Goal: Communication & Community: Participate in discussion

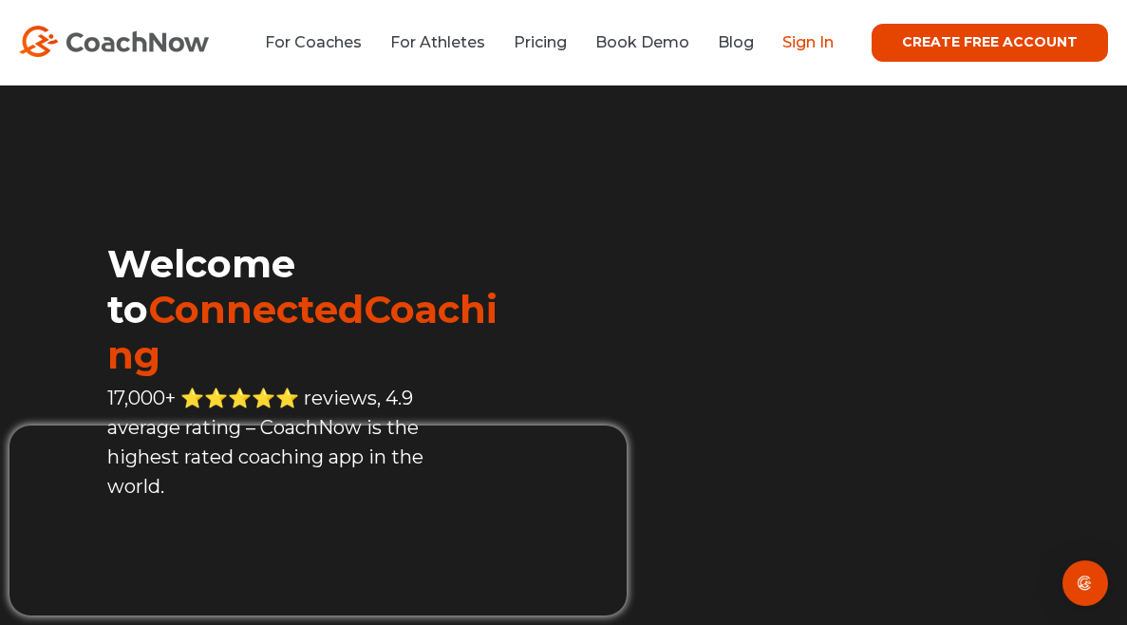
click at [825, 39] on link "Sign In" at bounding box center [807, 42] width 51 height 18
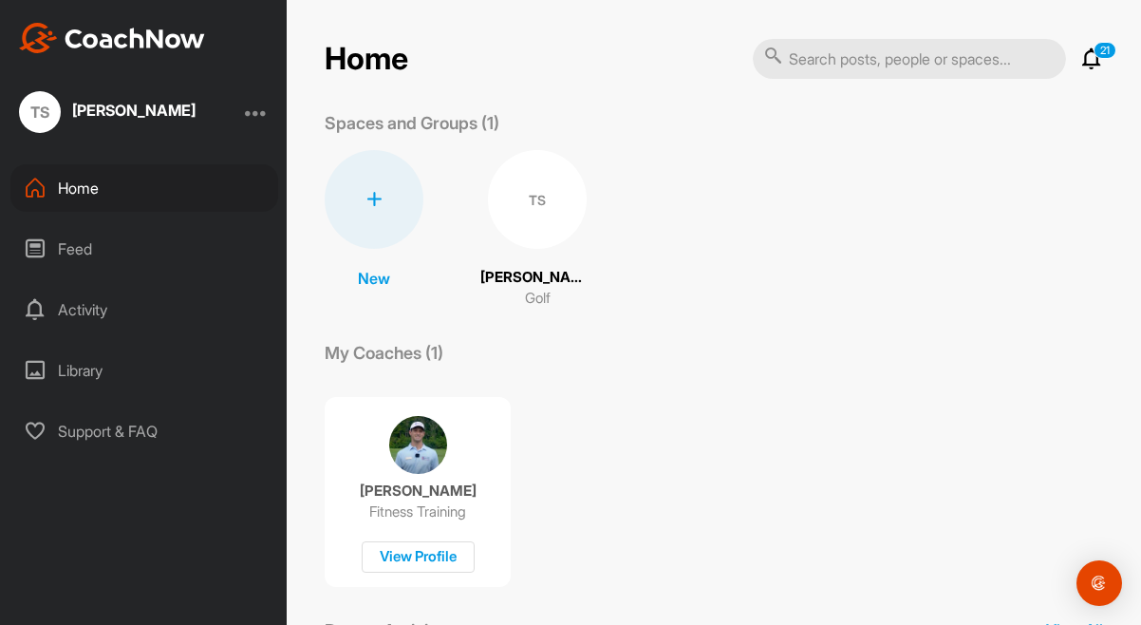
click at [68, 239] on div "Feed" at bounding box center [144, 248] width 268 height 47
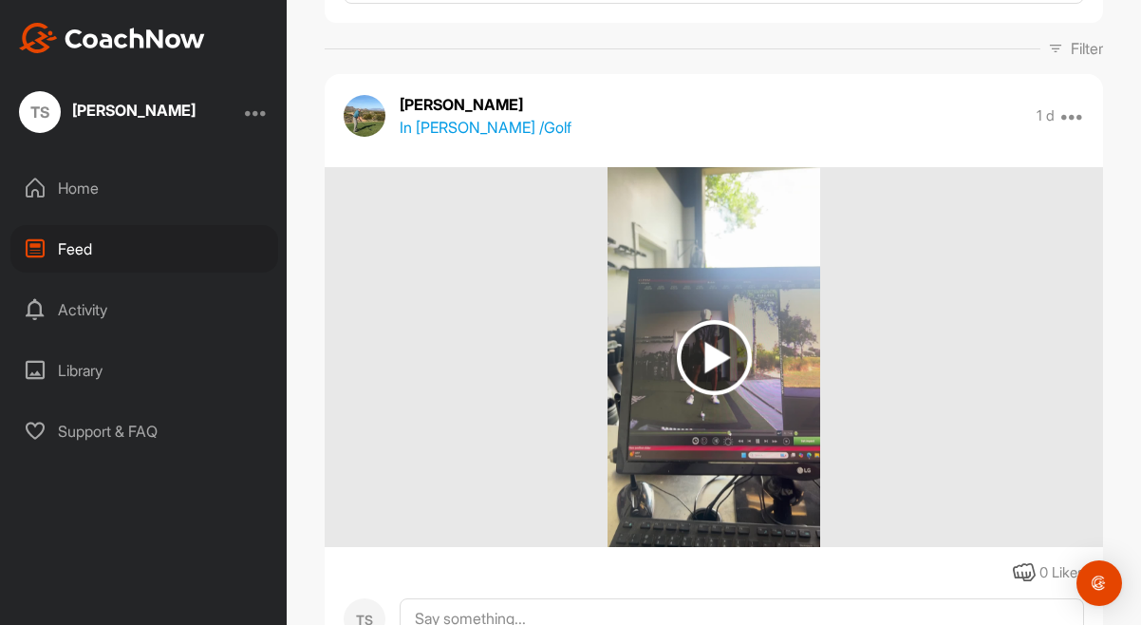
scroll to position [295, 0]
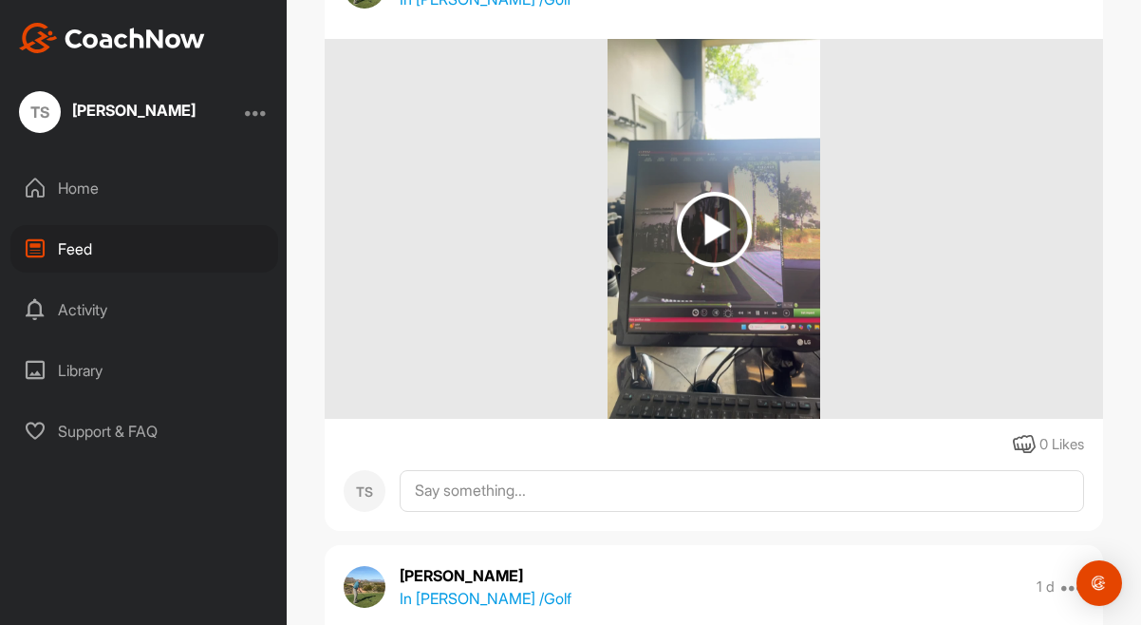
click at [709, 246] on img at bounding box center [714, 229] width 75 height 75
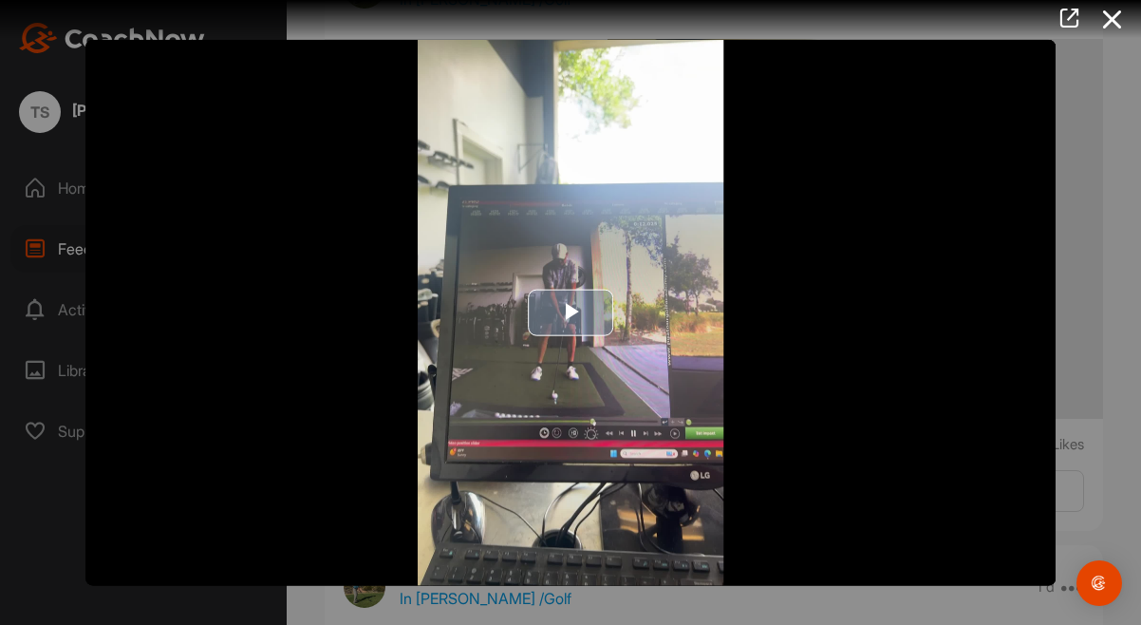
click at [571, 312] on span "Video Player" at bounding box center [571, 312] width 0 height 0
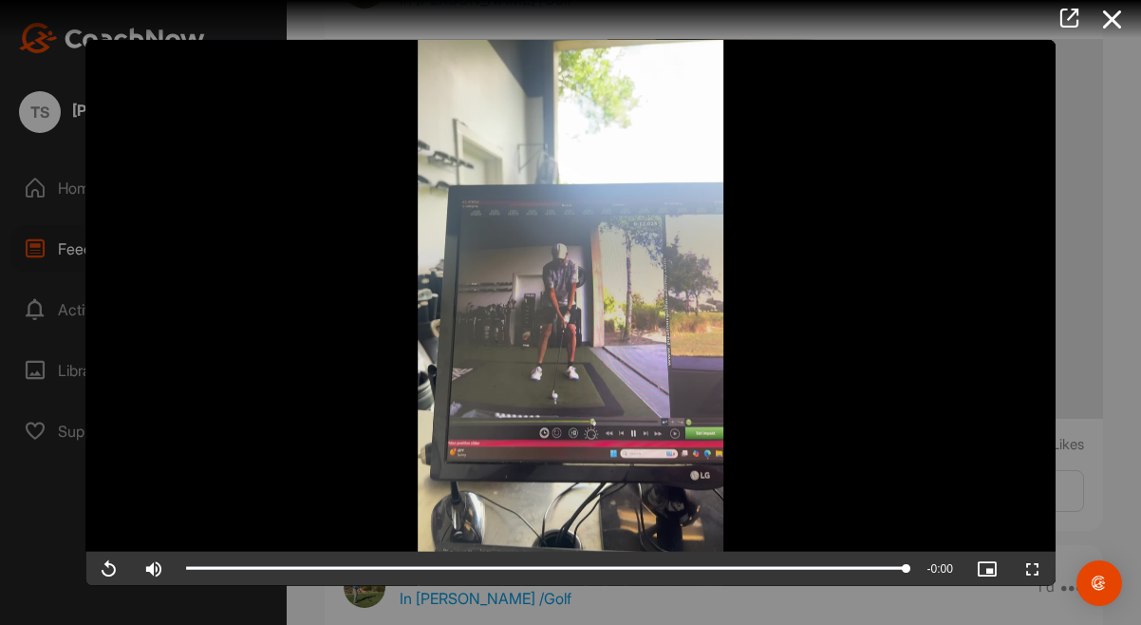
click at [1028, 568] on span "Video Player" at bounding box center [1033, 568] width 46 height 0
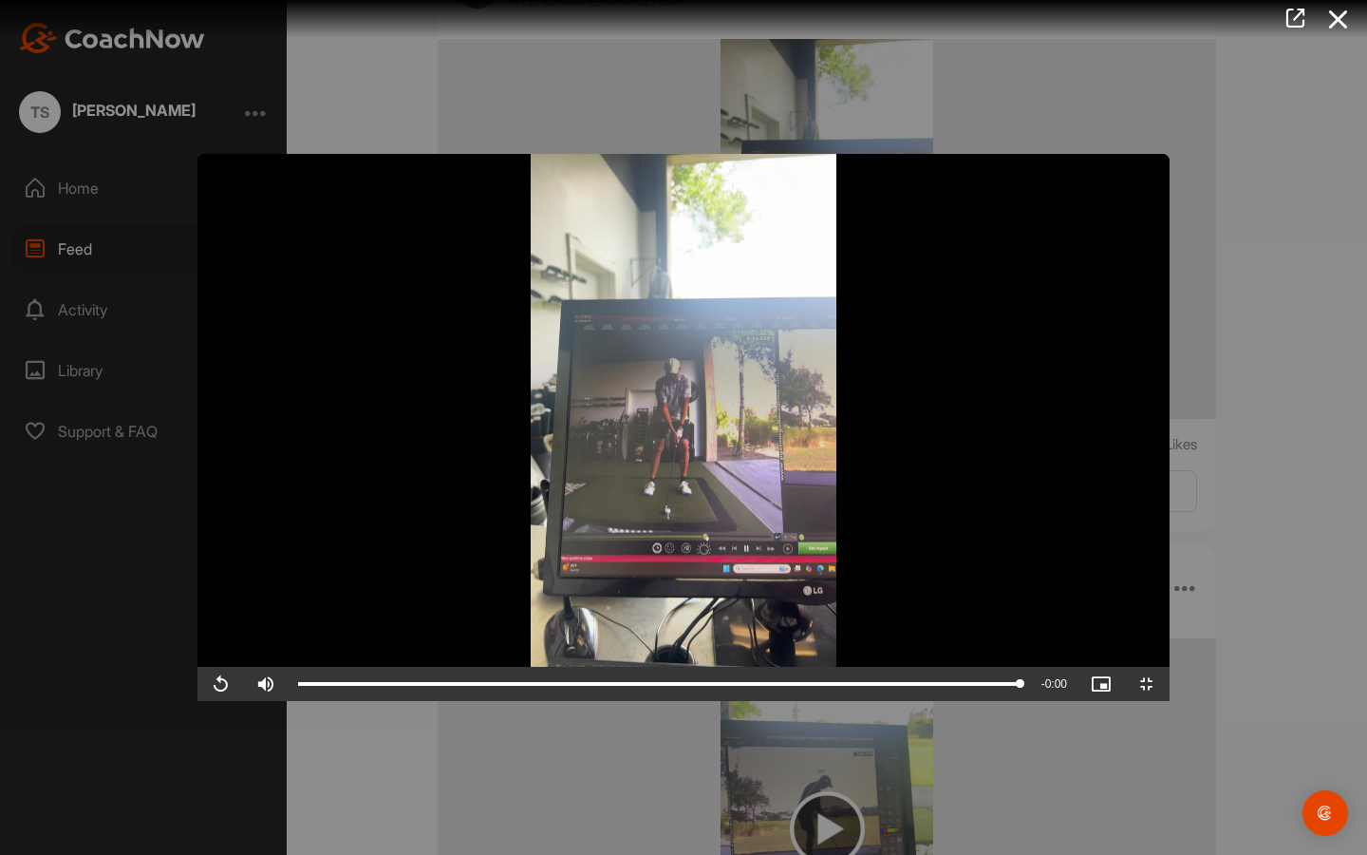
click at [1140, 624] on span "Video Player" at bounding box center [1147, 684] width 46 height 0
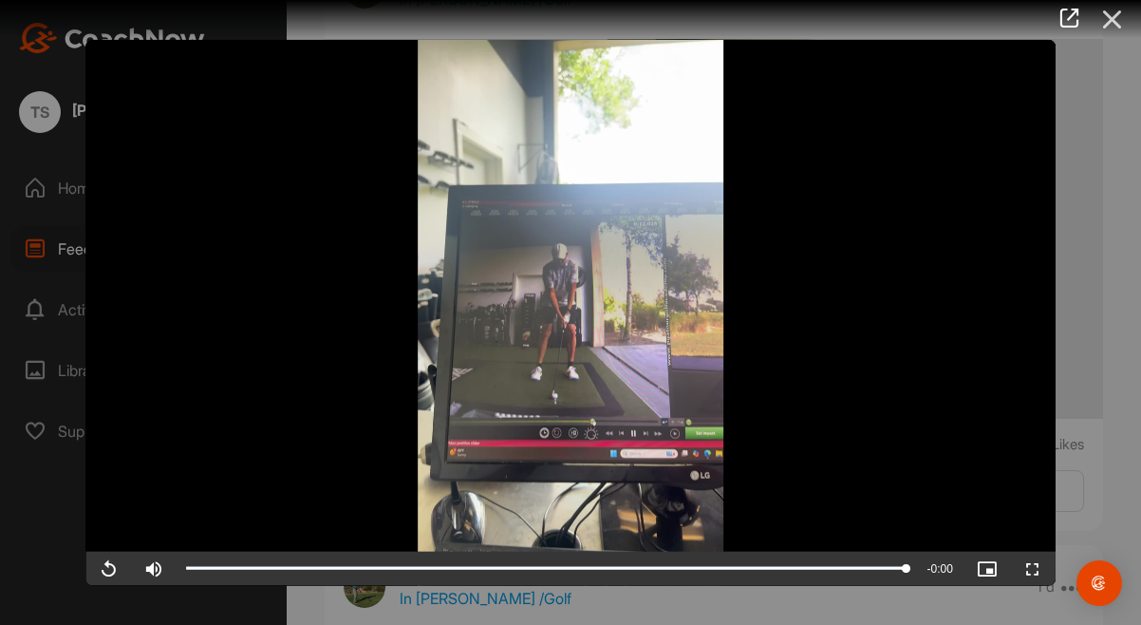
click at [1114, 17] on icon at bounding box center [1113, 19] width 44 height 35
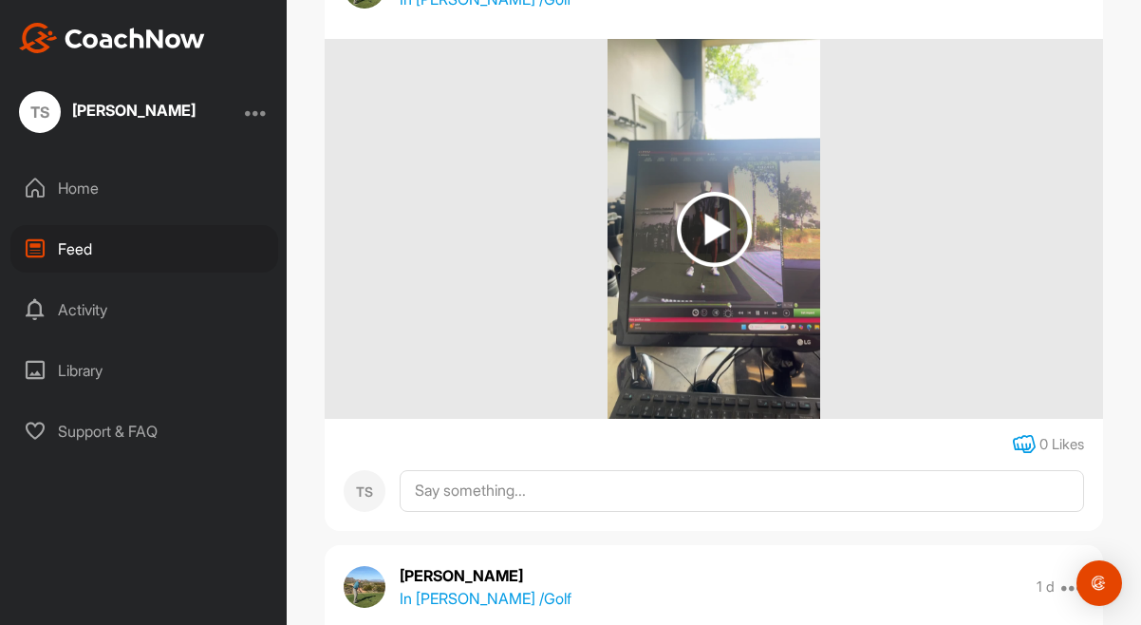
click at [1020, 446] on icon at bounding box center [1024, 444] width 23 height 23
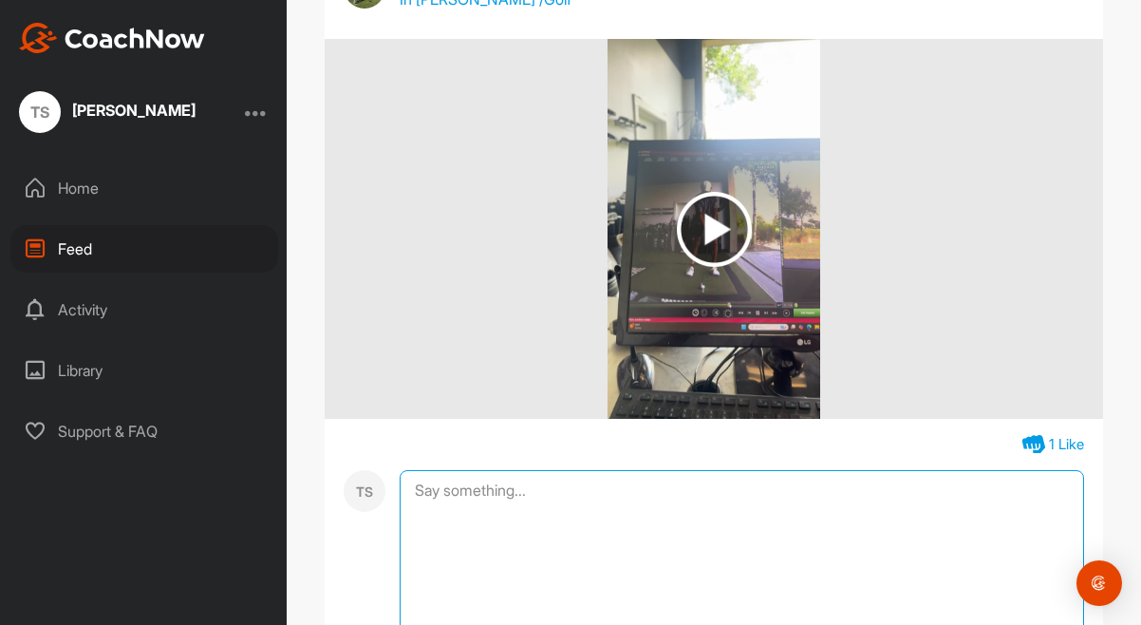
click at [453, 485] on textarea at bounding box center [742, 565] width 685 height 190
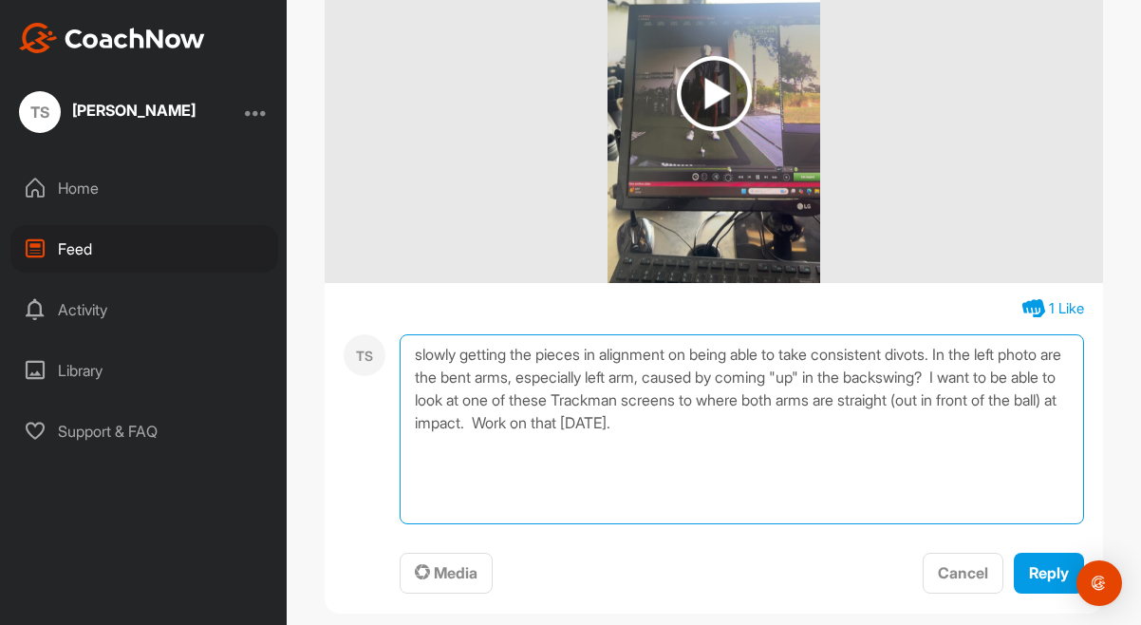
scroll to position [578, 0]
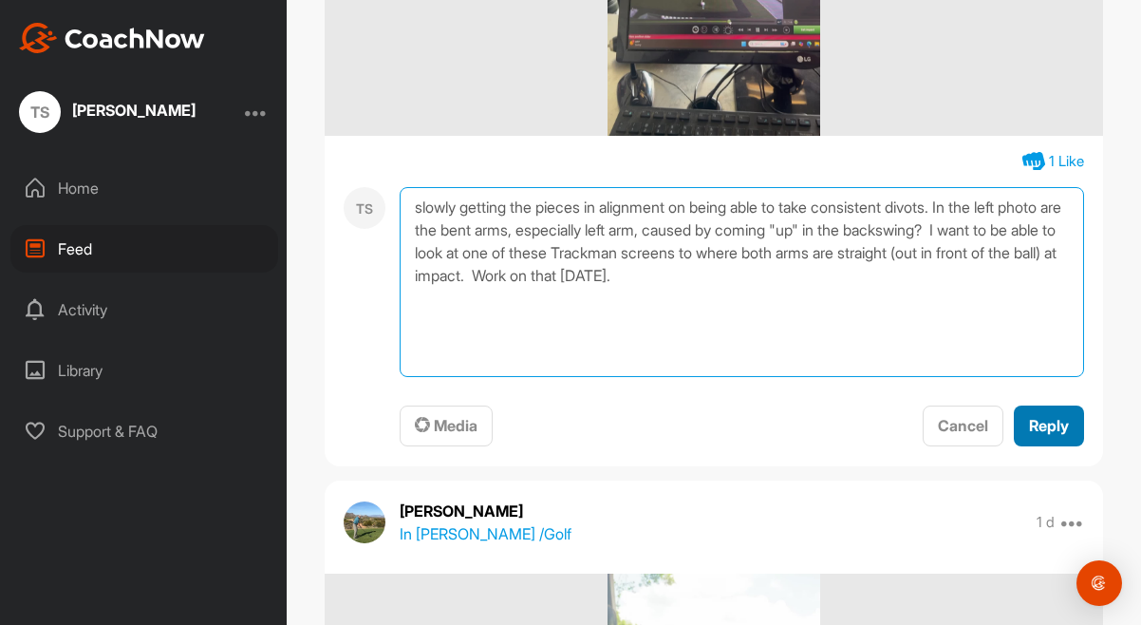
type textarea "slowly getting the pieces in alignment on being able to take consistent divots.…"
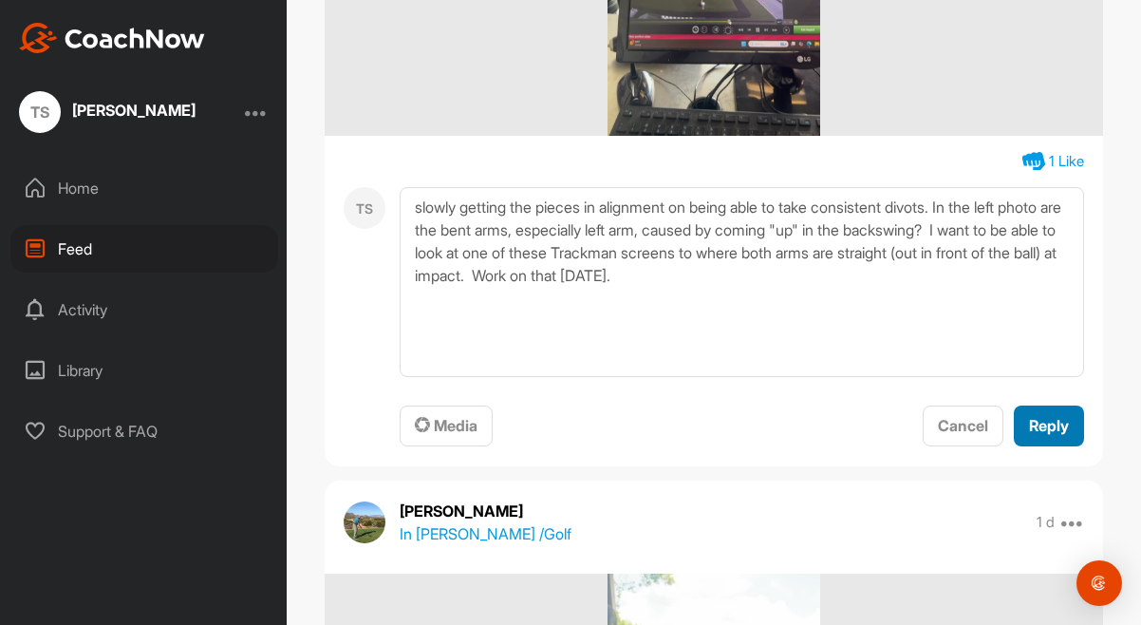
click at [1029, 420] on span "Reply" at bounding box center [1049, 425] width 40 height 19
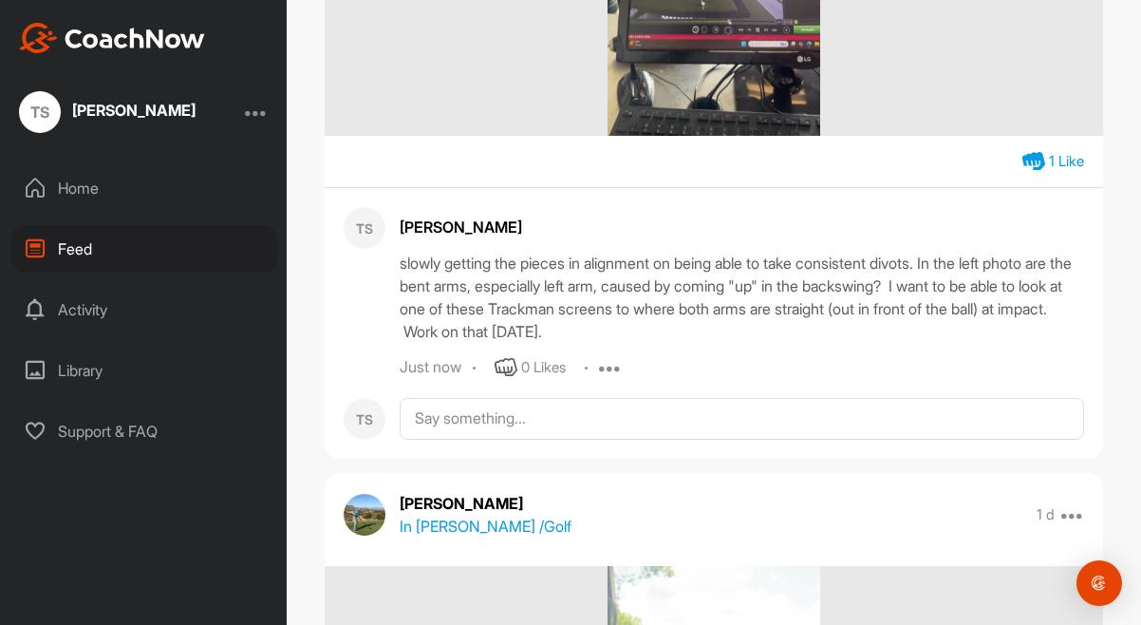
scroll to position [230, 0]
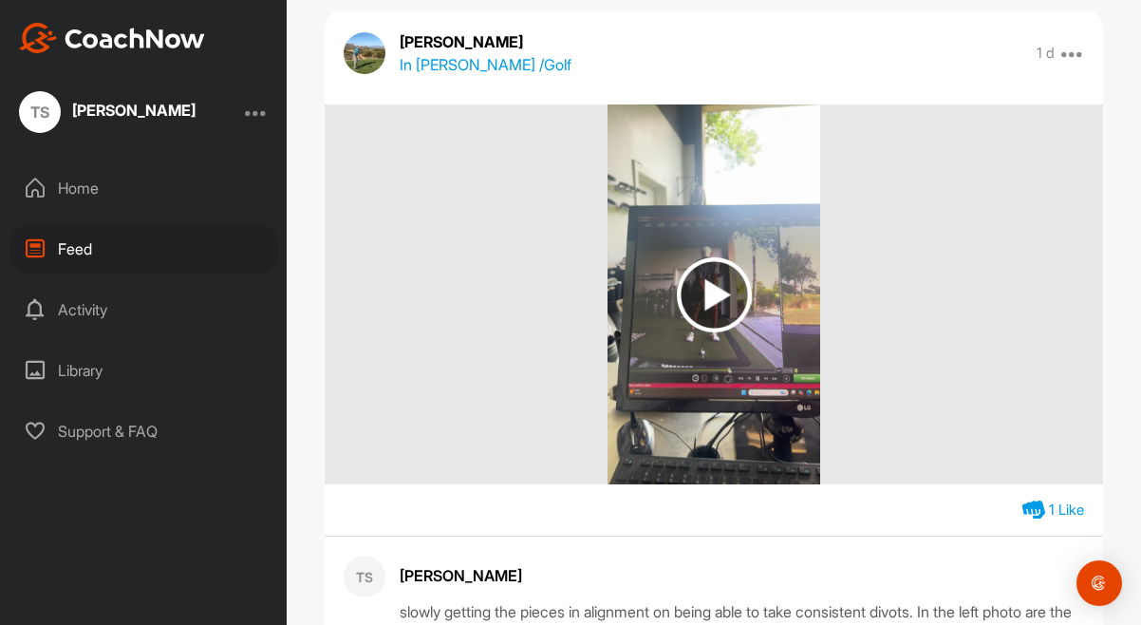
click at [713, 305] on img at bounding box center [714, 294] width 75 height 75
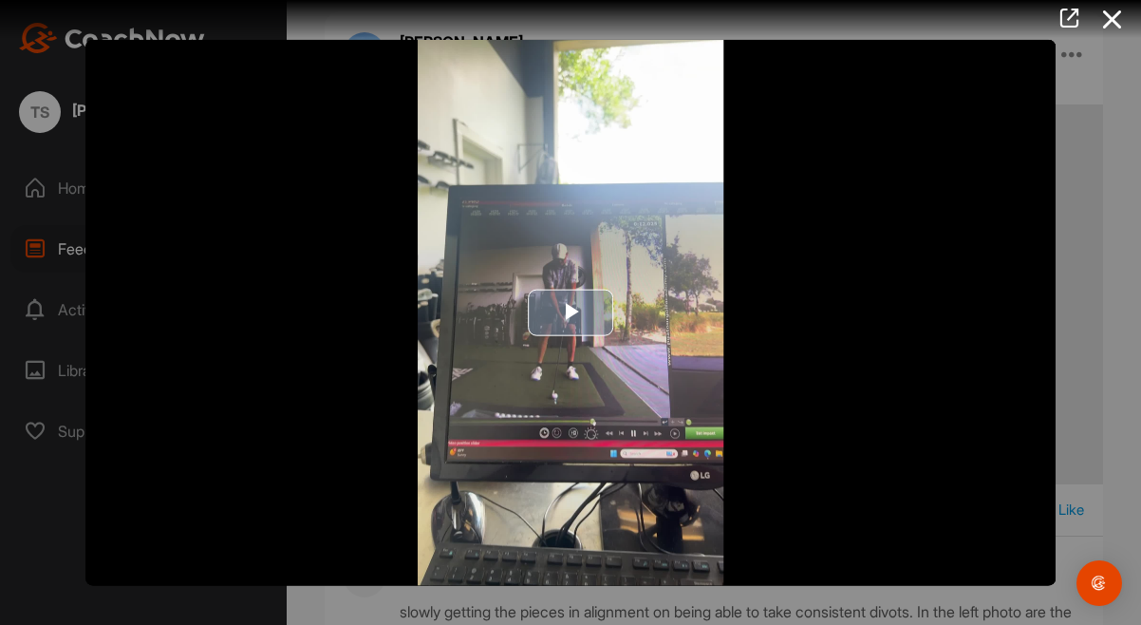
click at [571, 312] on span "Video Player" at bounding box center [571, 312] width 0 height 0
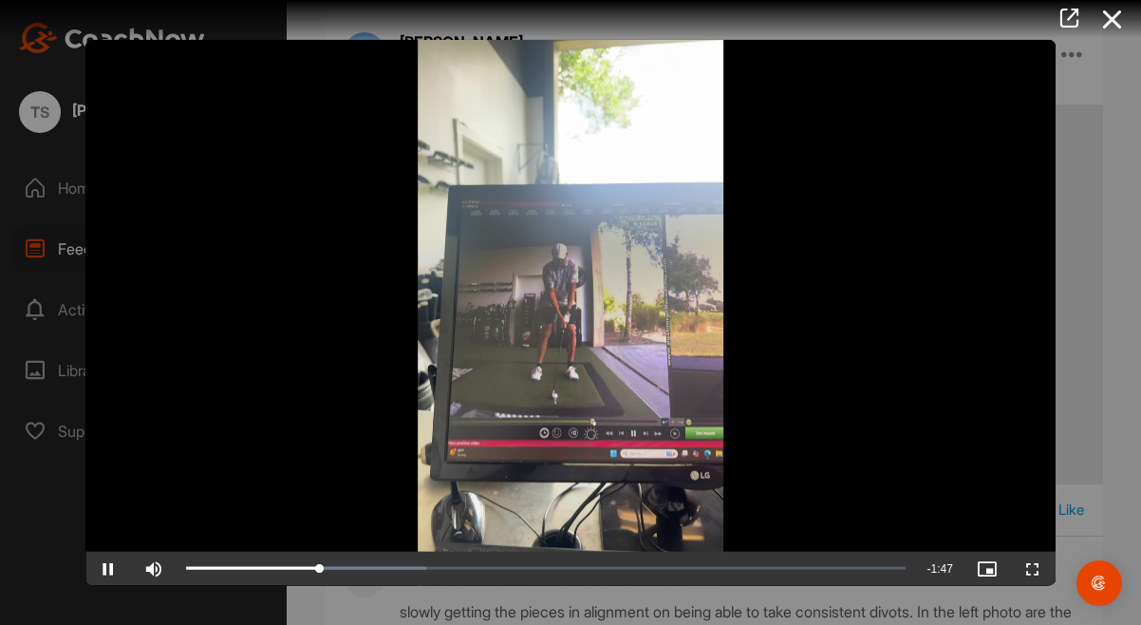
click at [106, 568] on span "Video Player" at bounding box center [108, 568] width 46 height 0
click at [1119, 22] on icon at bounding box center [1113, 19] width 44 height 35
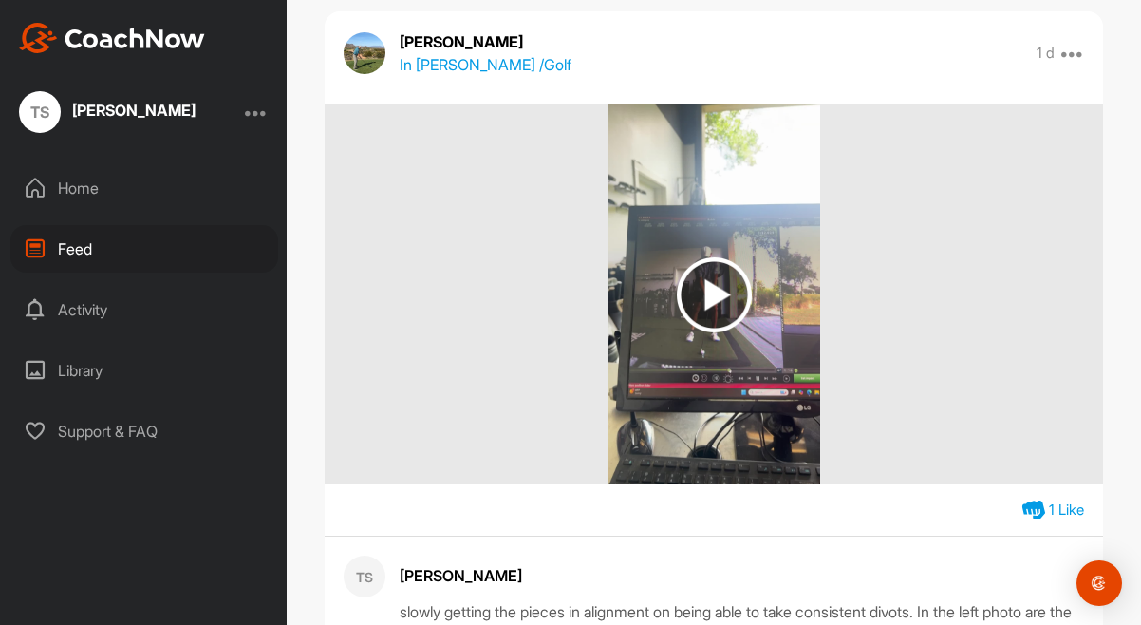
scroll to position [610, 0]
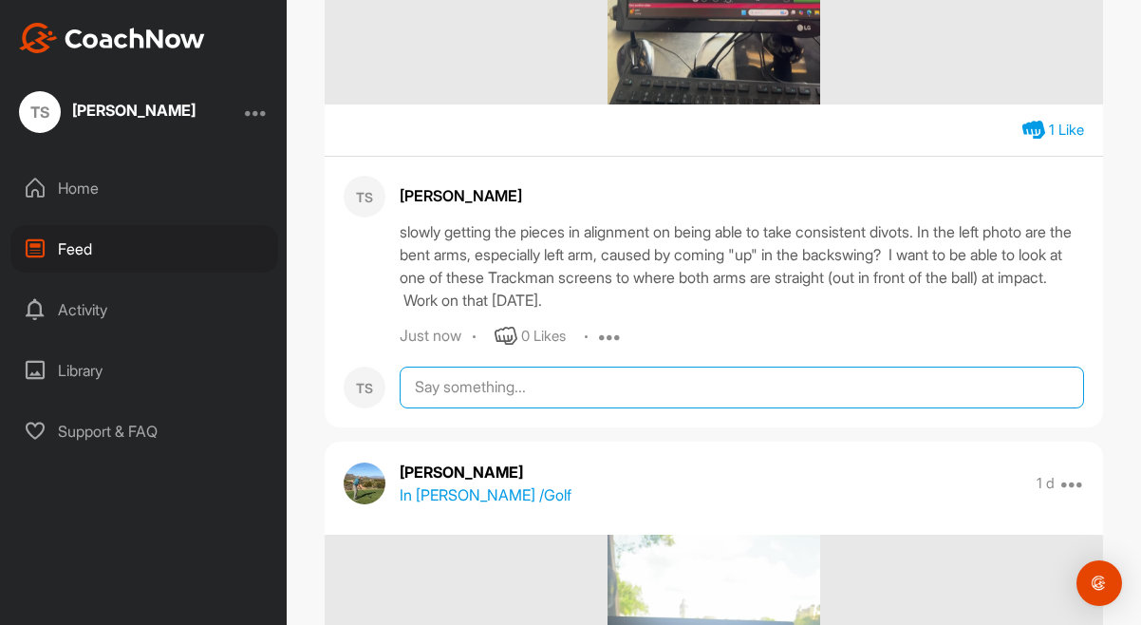
click at [544, 386] on textarea at bounding box center [742, 387] width 685 height 42
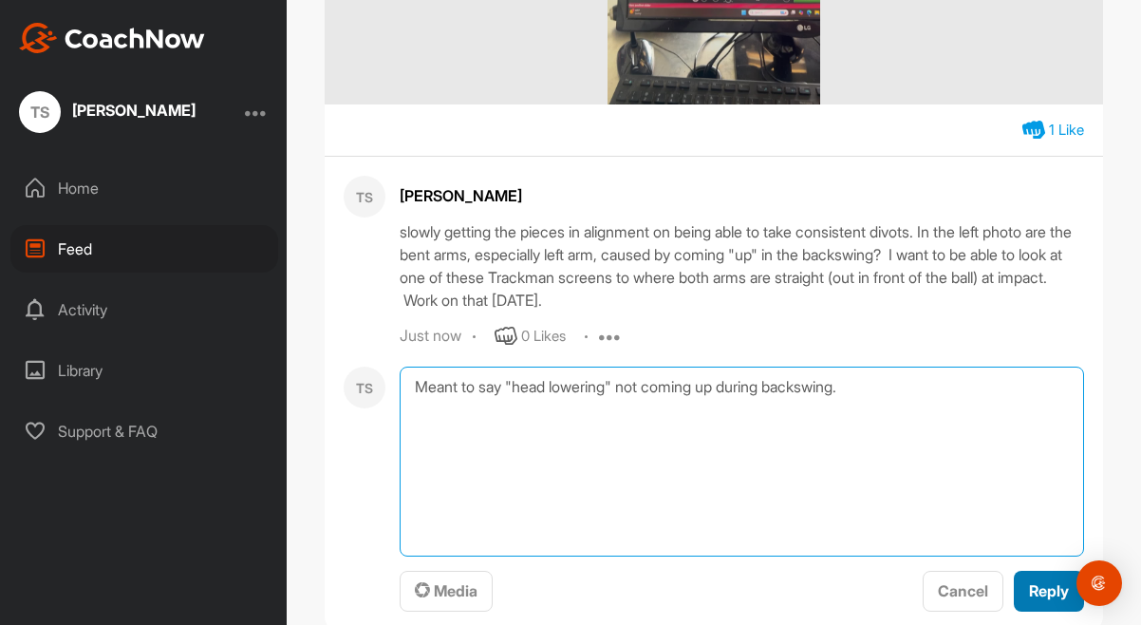
type textarea "Meant to say "head lowering" not coming up during backswing."
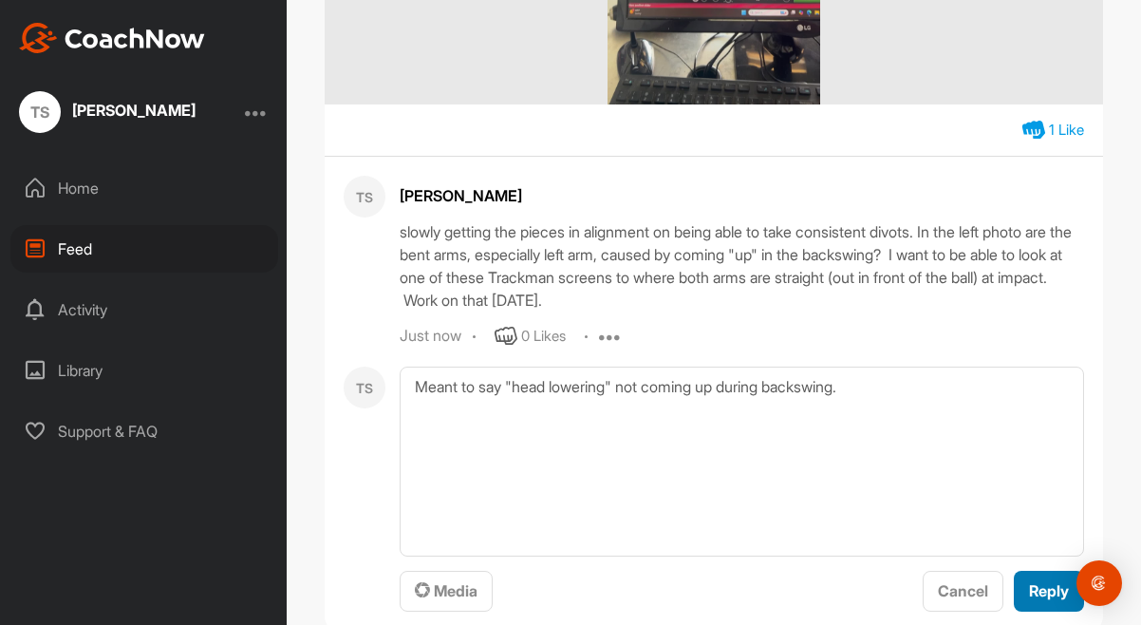
click at [1029, 591] on span "Reply" at bounding box center [1049, 590] width 40 height 19
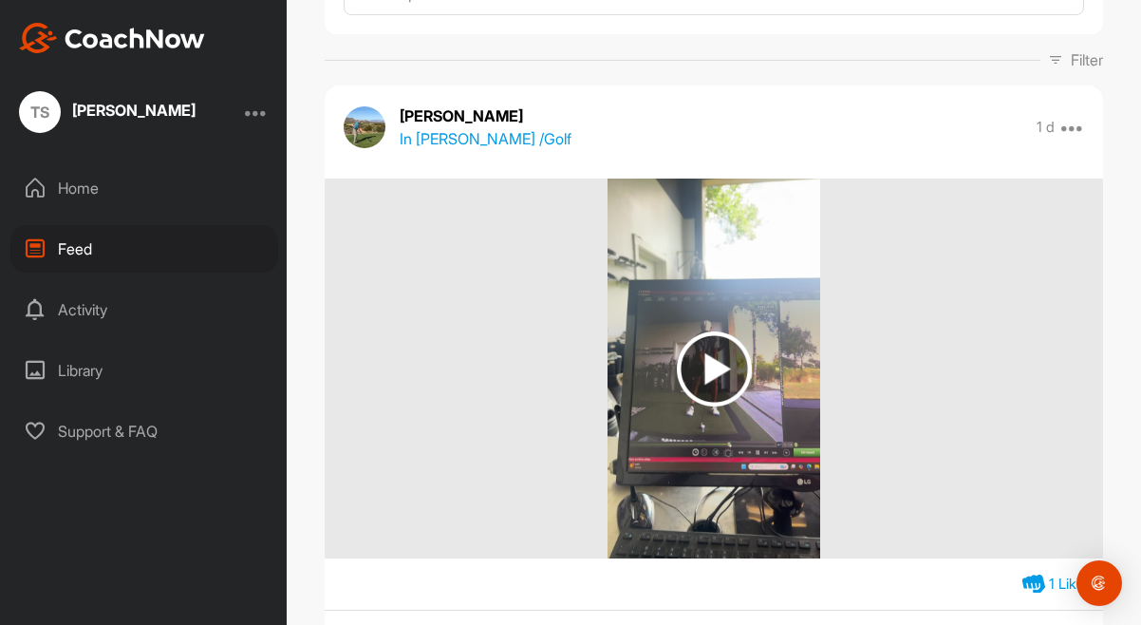
scroll to position [313, 0]
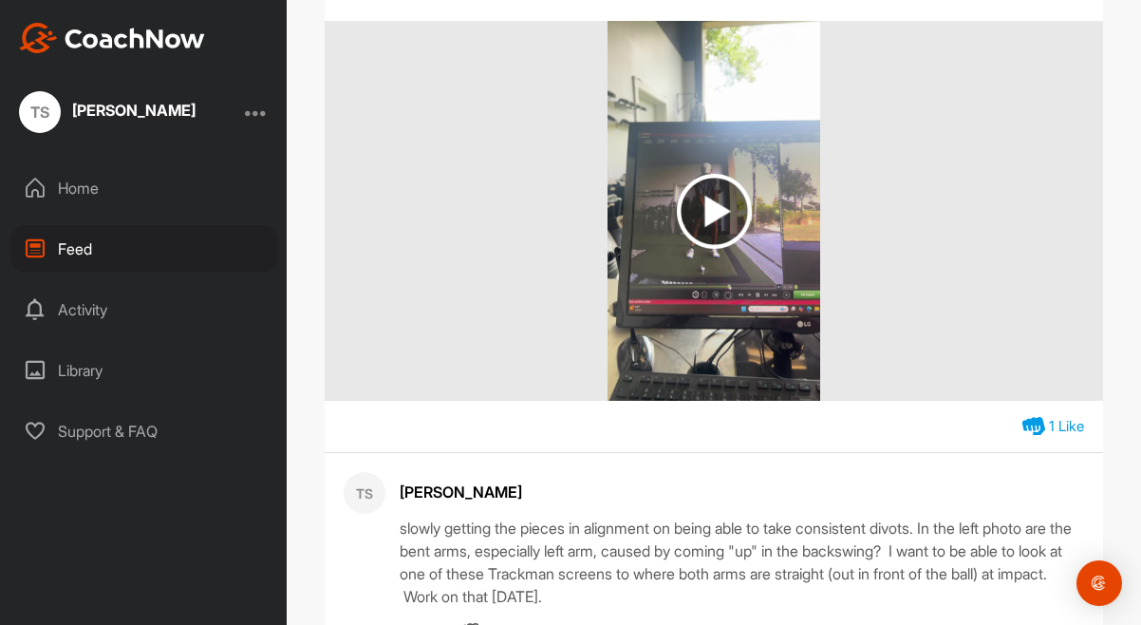
click at [698, 227] on img at bounding box center [714, 211] width 75 height 75
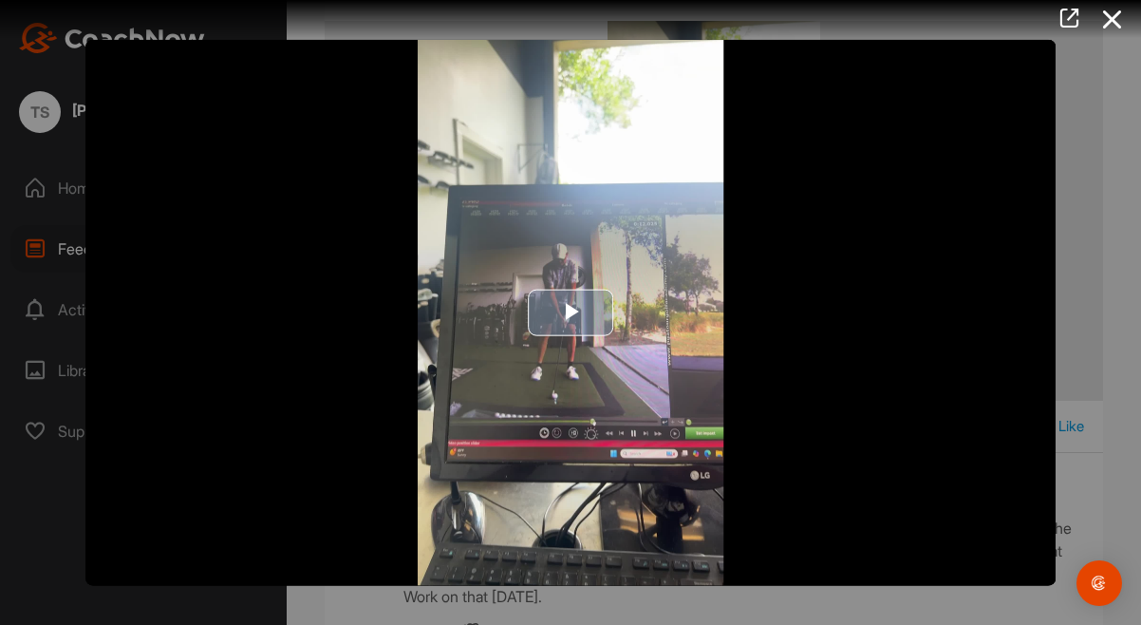
click at [571, 312] on span "Video Player" at bounding box center [571, 312] width 0 height 0
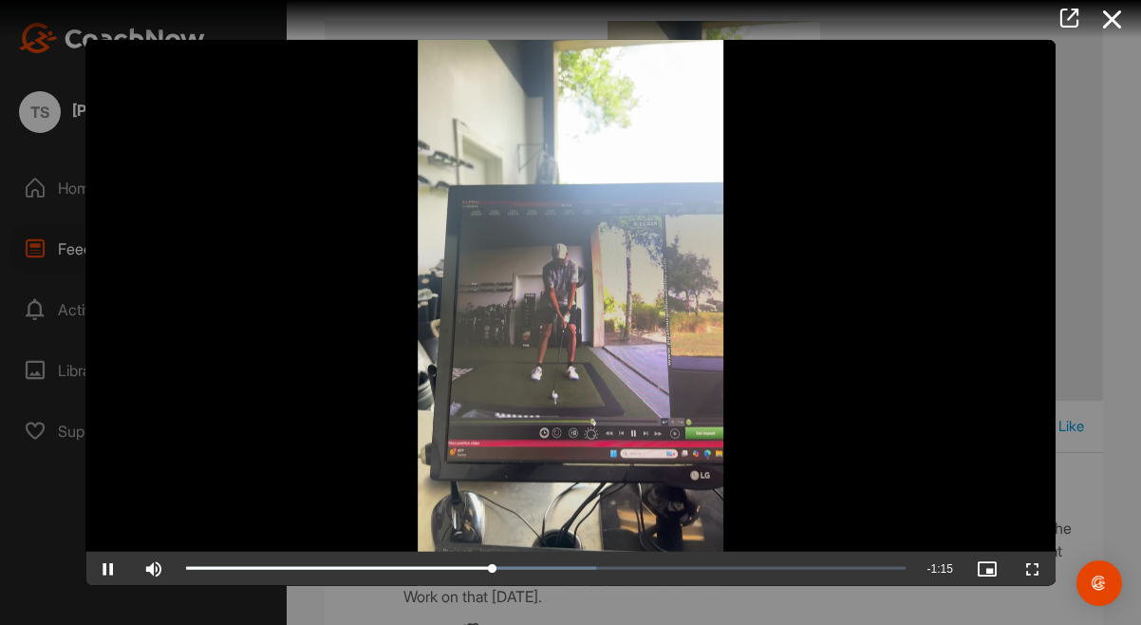
click at [114, 568] on span "Video Player" at bounding box center [108, 568] width 46 height 0
click at [109, 568] on span "Video Player" at bounding box center [108, 568] width 46 height 0
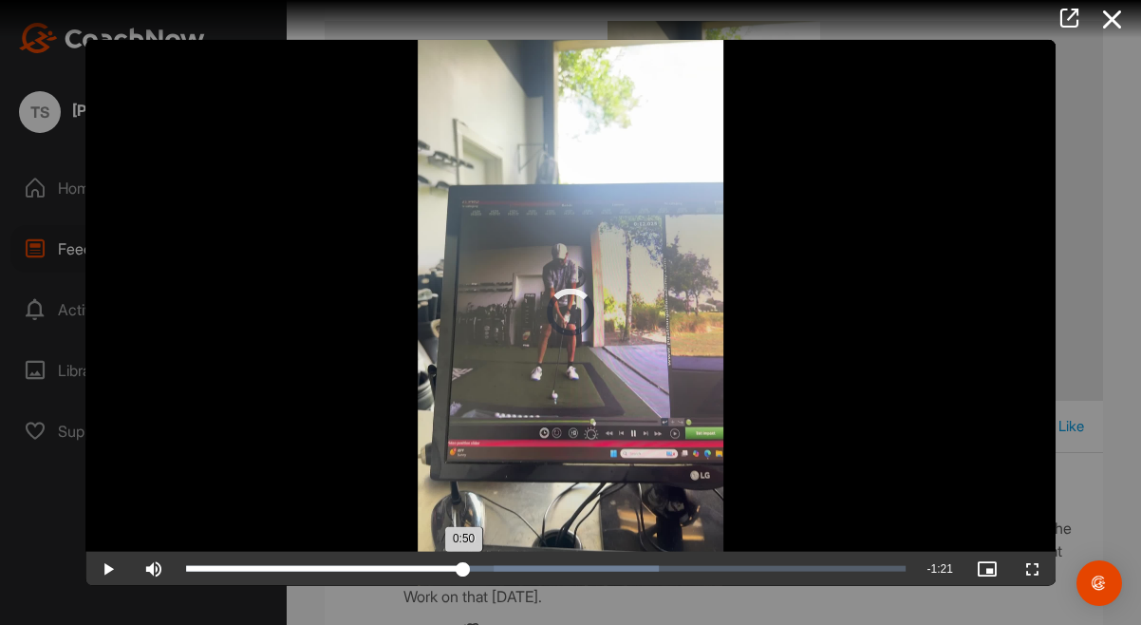
click at [463, 566] on div "Loaded : 65.62% 0:50 0:50" at bounding box center [546, 568] width 739 height 34
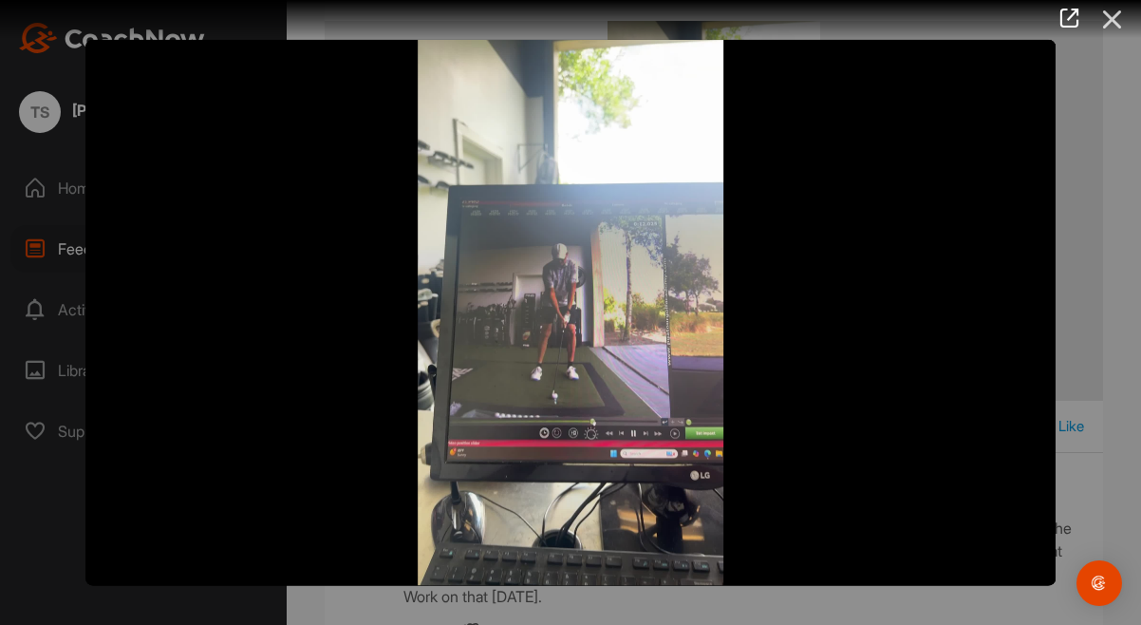
click at [1110, 22] on icon at bounding box center [1113, 19] width 44 height 35
